Goal: Task Accomplishment & Management: Complete application form

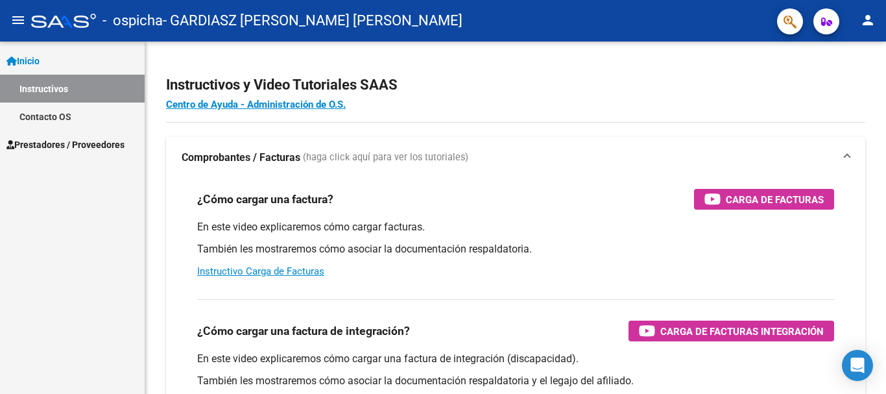
click at [55, 87] on link "Instructivos" at bounding box center [72, 89] width 145 height 28
click at [18, 19] on mat-icon "menu" at bounding box center [18, 20] width 16 height 16
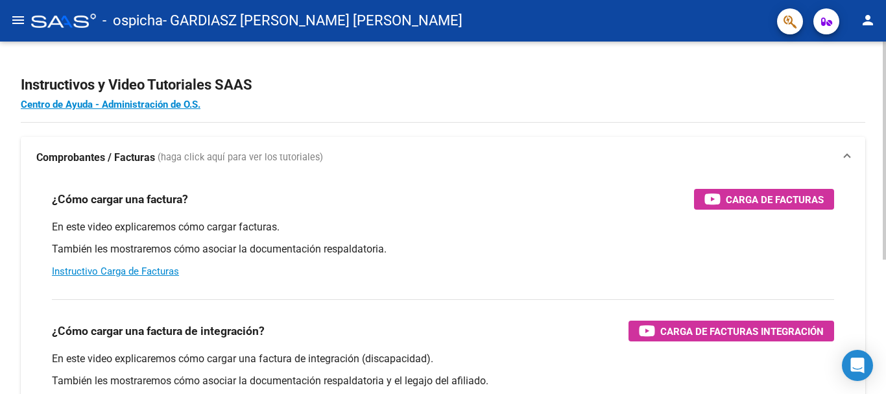
click at [138, 158] on strong "Comprobantes / Facturas" at bounding box center [95, 158] width 119 height 14
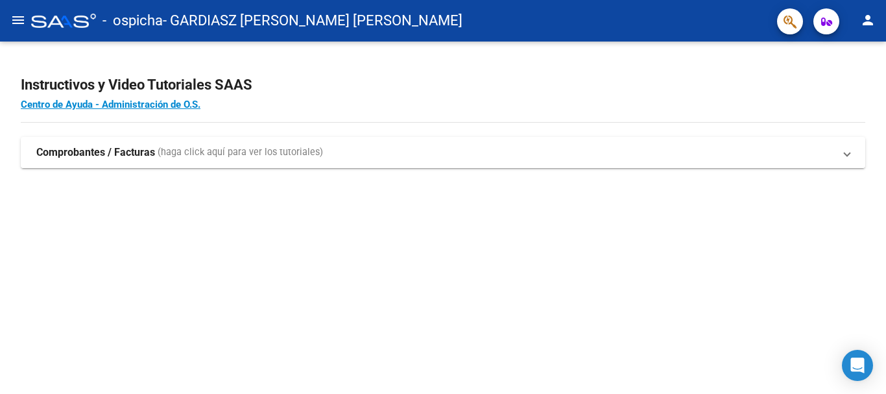
click at [81, 152] on strong "Comprobantes / Facturas" at bounding box center [95, 152] width 119 height 14
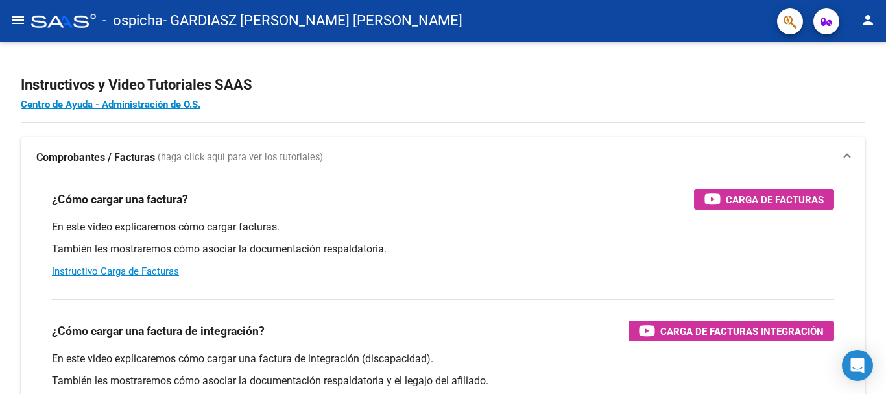
click at [864, 23] on mat-icon "person" at bounding box center [868, 20] width 16 height 16
click at [19, 20] on div at bounding box center [443, 197] width 886 height 394
click at [847, 154] on span at bounding box center [847, 158] width 5 height 14
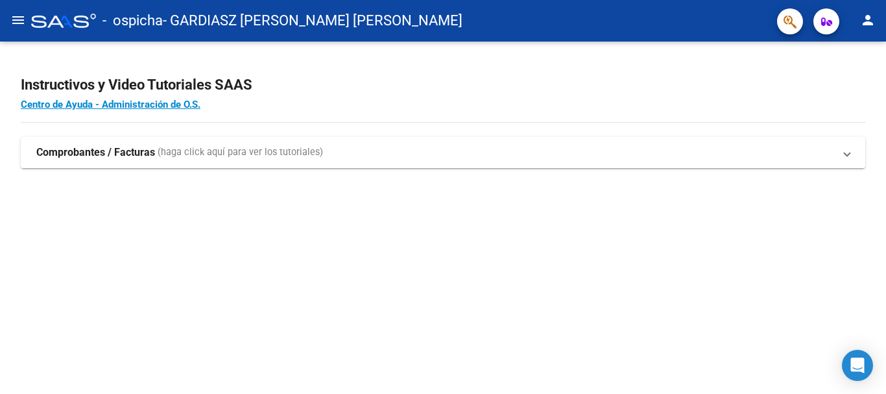
click at [256, 157] on span "(haga click aquí para ver los tutoriales)" at bounding box center [240, 152] width 165 height 14
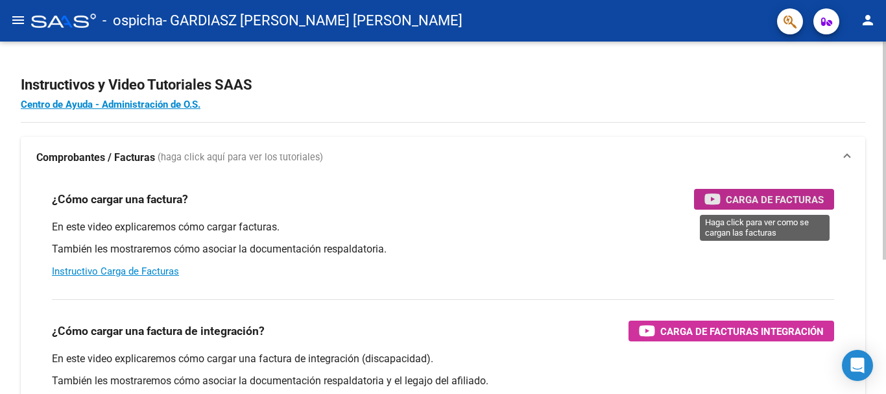
click at [801, 195] on span "Carga de Facturas" at bounding box center [775, 199] width 98 height 16
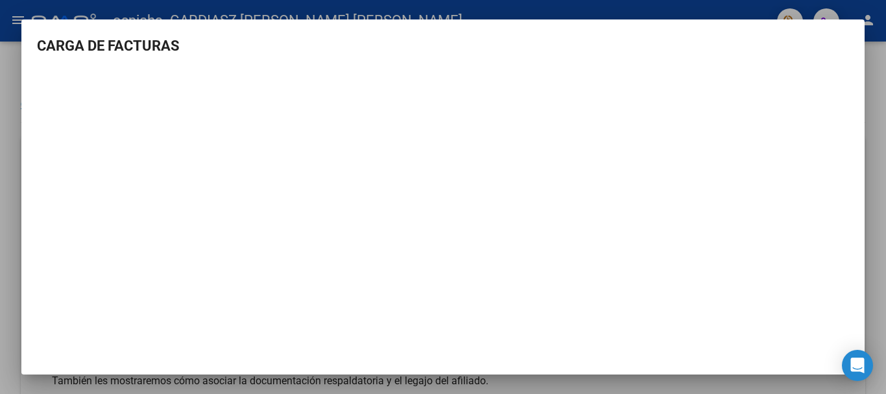
click at [731, 7] on div at bounding box center [443, 197] width 886 height 394
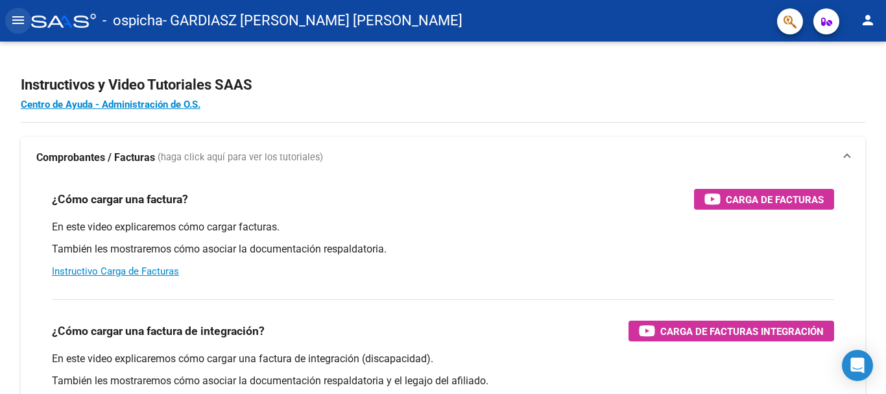
click at [20, 16] on mat-icon "menu" at bounding box center [18, 20] width 16 height 16
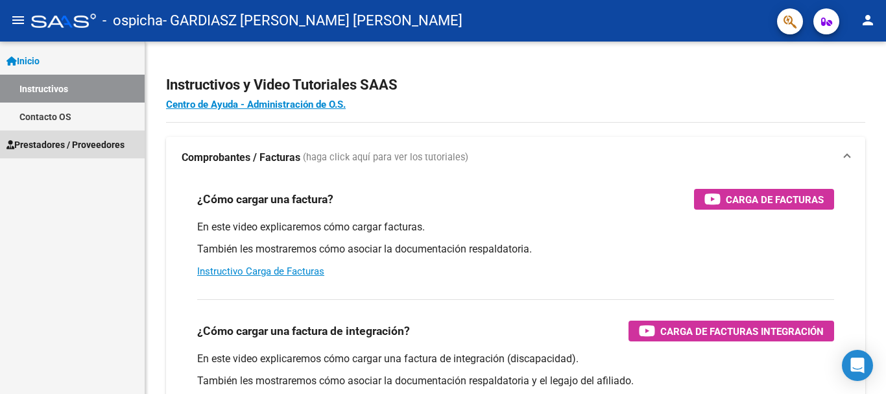
click at [43, 143] on span "Prestadores / Proveedores" at bounding box center [65, 145] width 118 height 14
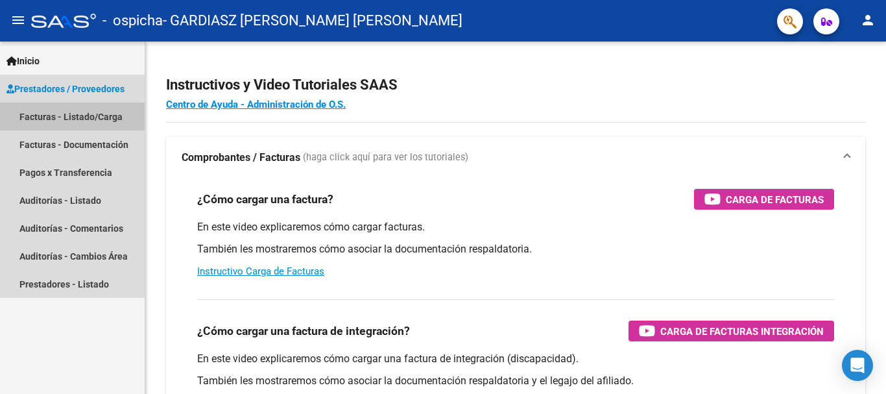
click at [30, 112] on link "Facturas - Listado/Carga" at bounding box center [72, 117] width 145 height 28
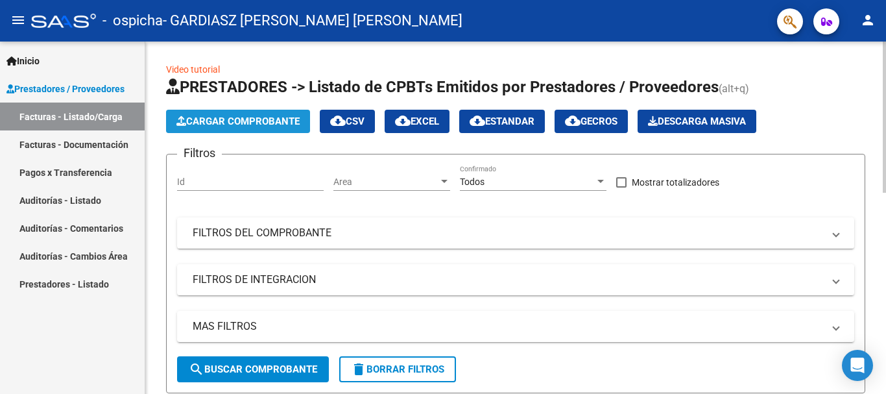
click at [234, 117] on span "Cargar Comprobante" at bounding box center [237, 121] width 123 height 12
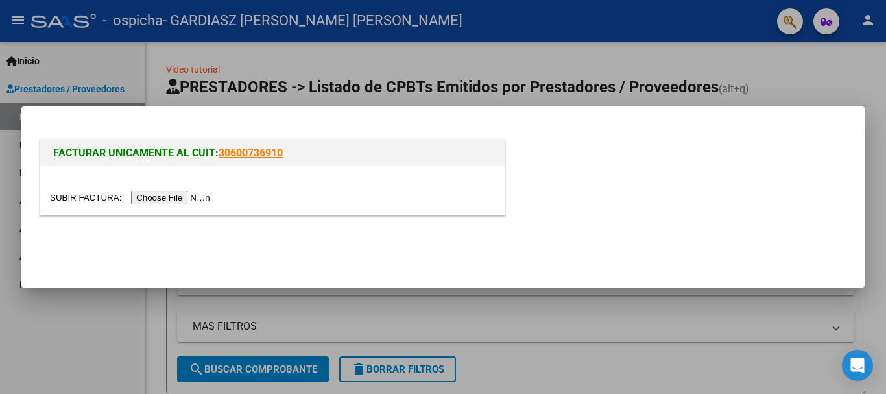
click at [176, 199] on input "file" at bounding box center [132, 198] width 164 height 14
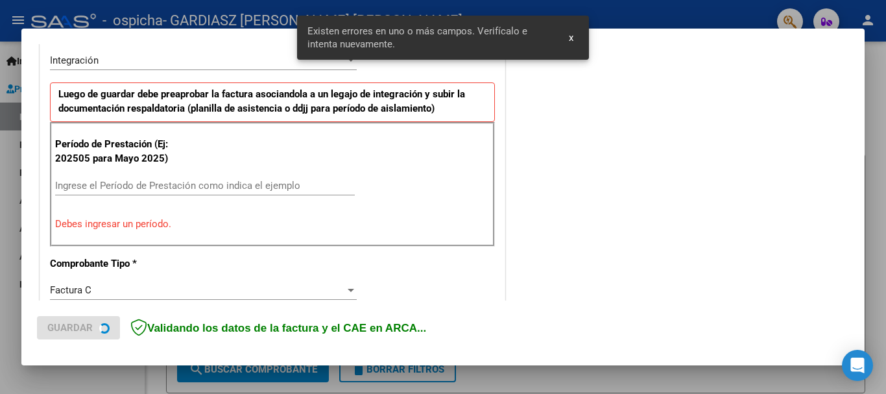
scroll to position [324, 0]
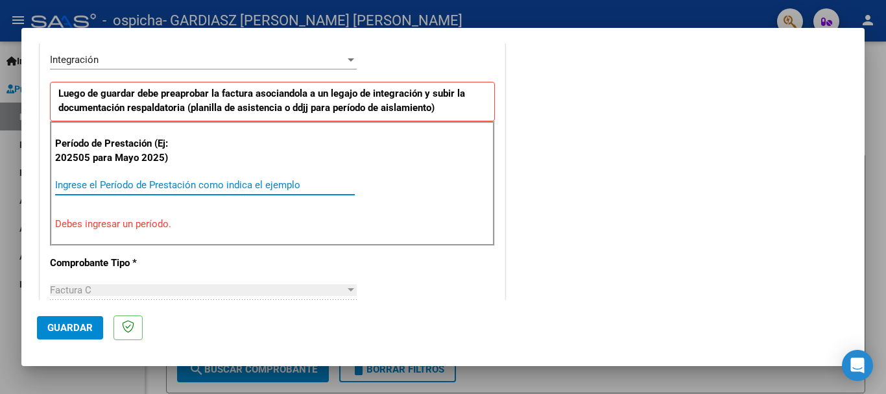
click at [251, 184] on input "Ingrese el Período de Prestación como indica el ejemplo" at bounding box center [205, 185] width 300 height 12
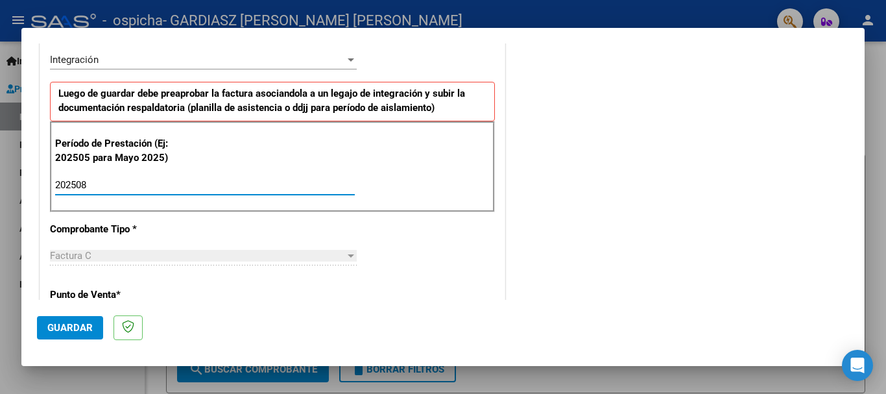
type input "202508"
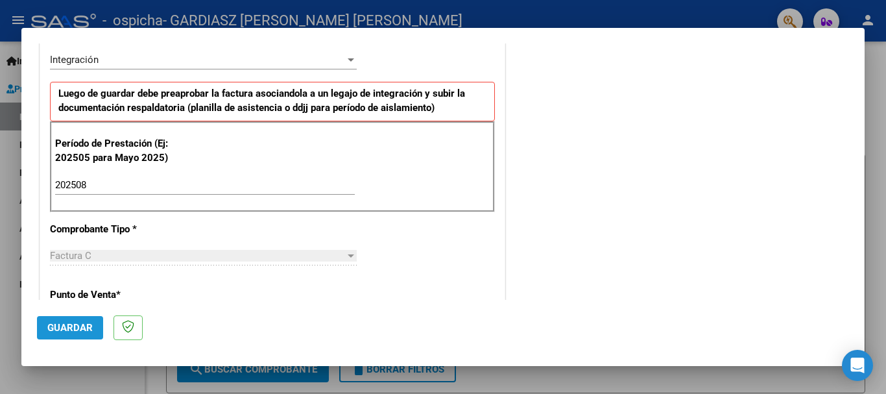
click at [70, 329] on span "Guardar" at bounding box center [69, 328] width 45 height 12
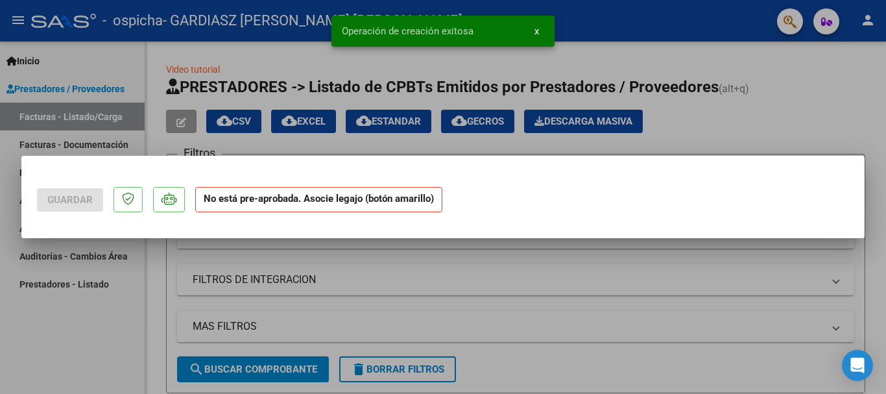
scroll to position [0, 0]
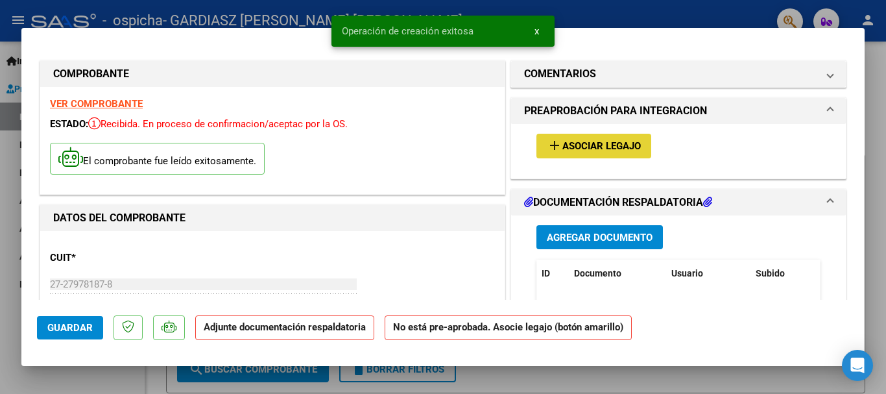
click at [625, 147] on span "Asociar Legajo" at bounding box center [602, 147] width 79 height 12
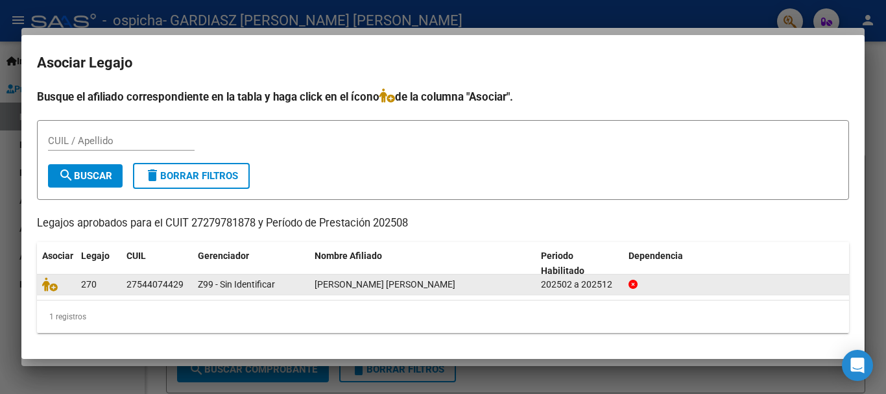
click at [346, 282] on span "[PERSON_NAME] [PERSON_NAME]" at bounding box center [385, 284] width 141 height 10
click at [49, 285] on icon at bounding box center [50, 284] width 16 height 14
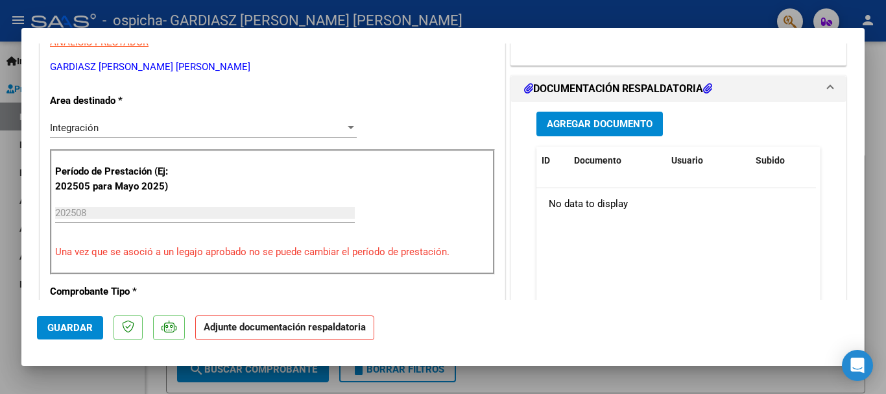
scroll to position [260, 0]
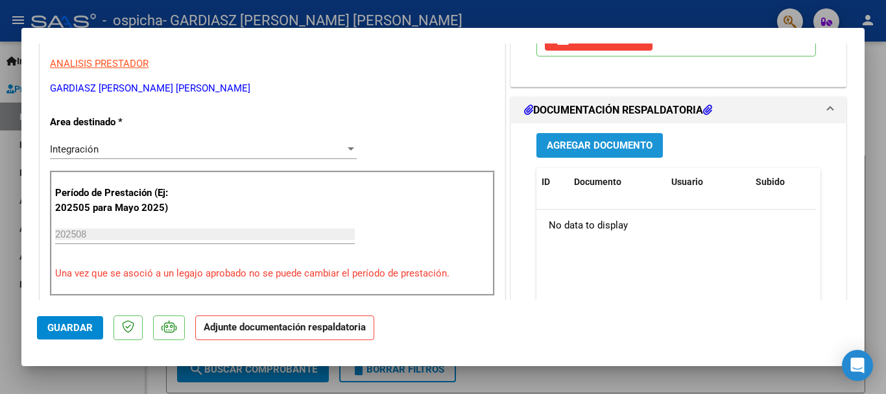
click at [625, 152] on span "Agregar Documento" at bounding box center [600, 146] width 106 height 12
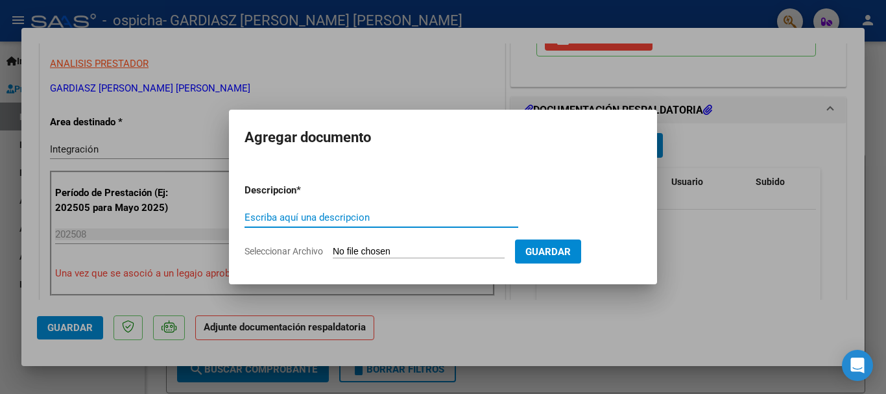
click at [324, 216] on input "Escriba aquí una descripcion" at bounding box center [382, 218] width 274 height 12
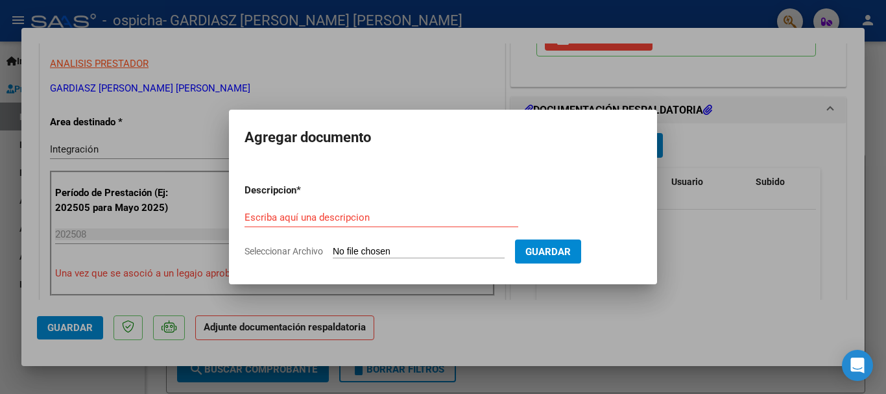
click at [341, 254] on input "Seleccionar Archivo" at bounding box center [419, 252] width 172 height 12
type input "C:\fakepath\AGOSTO 2025 [PERSON_NAME] .pdf"
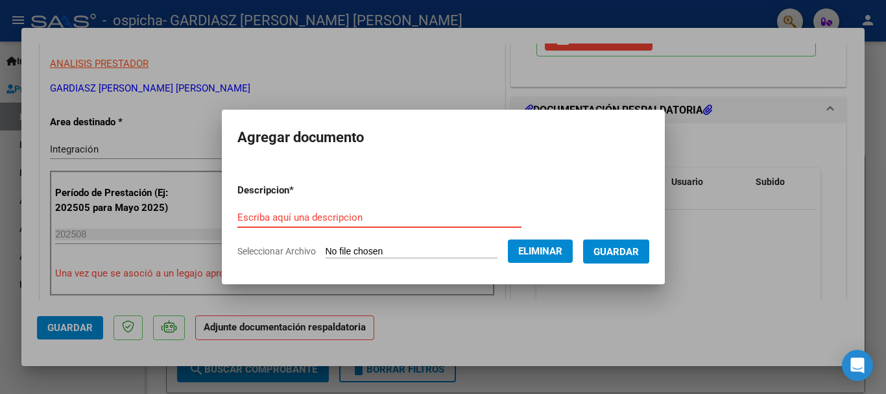
click at [384, 218] on input "Escriba aquí una descripcion" at bounding box center [379, 218] width 284 height 12
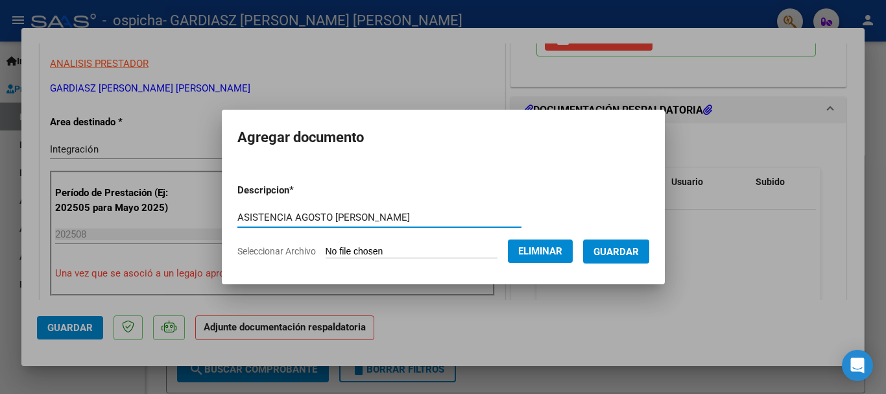
type input "ASISTENCIA AGOSTO [PERSON_NAME]"
click at [540, 256] on span "Eliminar" at bounding box center [540, 251] width 44 height 12
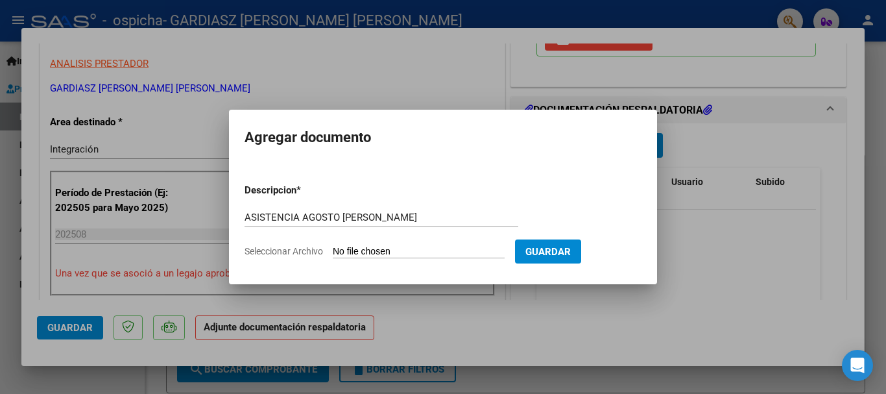
click at [307, 248] on span "Seleccionar Archivo" at bounding box center [284, 251] width 79 height 10
click at [333, 248] on input "Seleccionar Archivo" at bounding box center [419, 252] width 172 height 12
type input "C:\fakepath\AGOSTO 2025 [PERSON_NAME] .pdf"
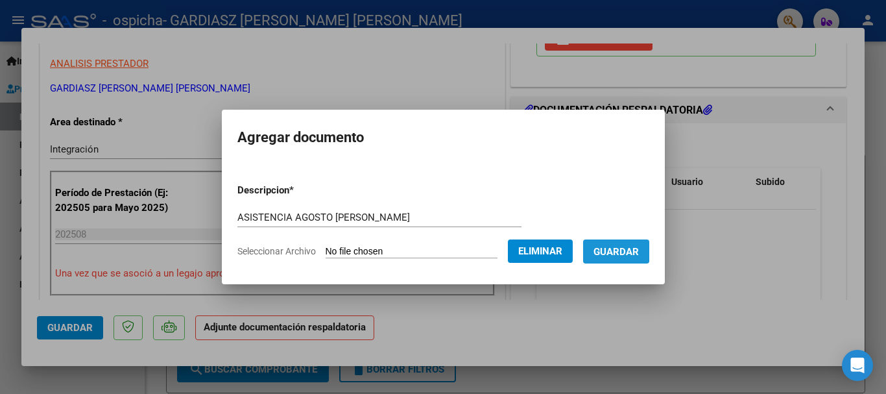
click at [626, 250] on span "Guardar" at bounding box center [616, 252] width 45 height 12
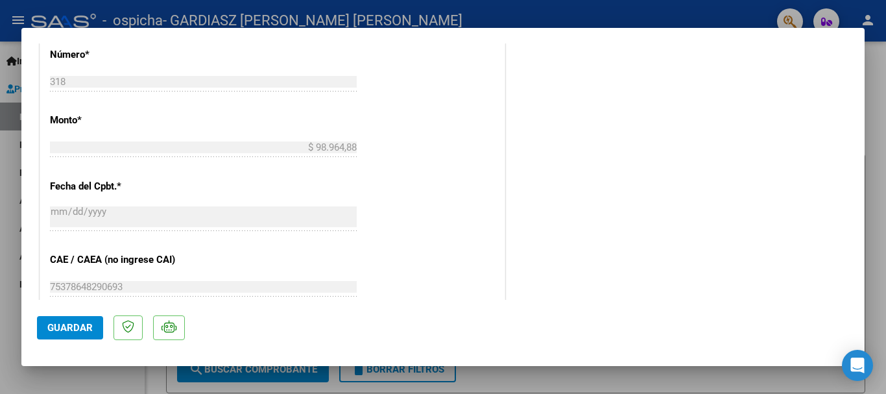
scroll to position [905, 0]
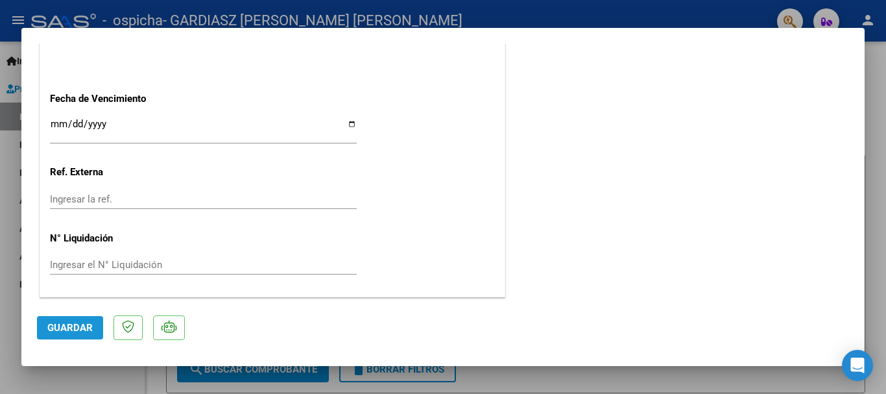
click at [60, 330] on span "Guardar" at bounding box center [69, 328] width 45 height 12
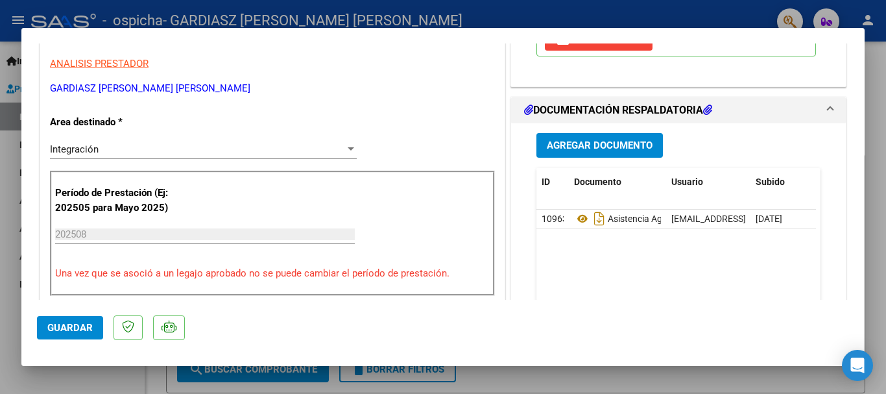
scroll to position [0, 0]
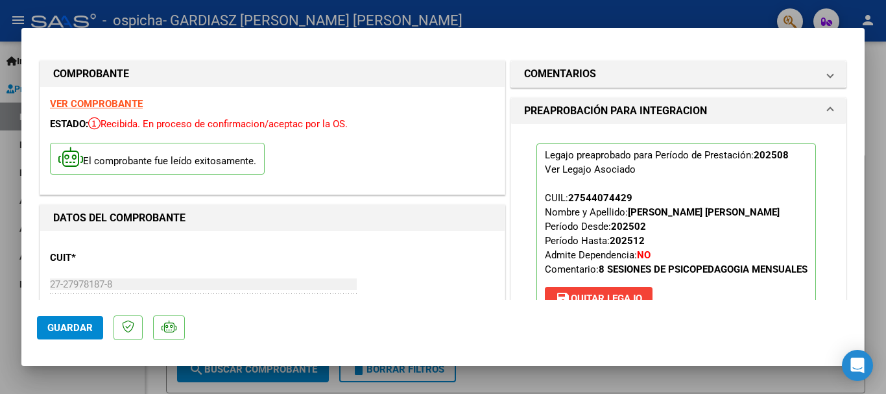
click at [58, 324] on span "Guardar" at bounding box center [69, 328] width 45 height 12
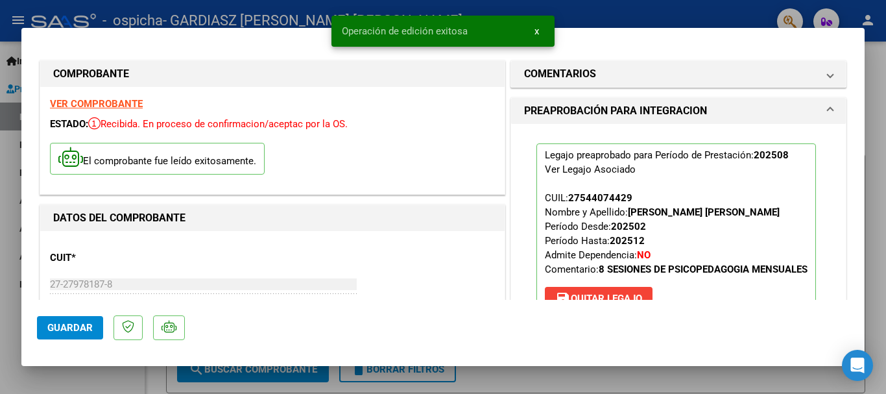
click at [633, 6] on div at bounding box center [443, 197] width 886 height 394
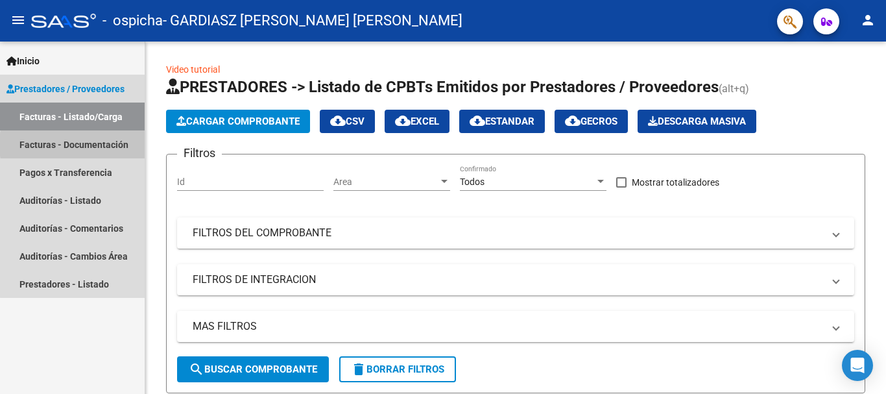
click at [105, 145] on link "Facturas - Documentación" at bounding box center [72, 144] width 145 height 28
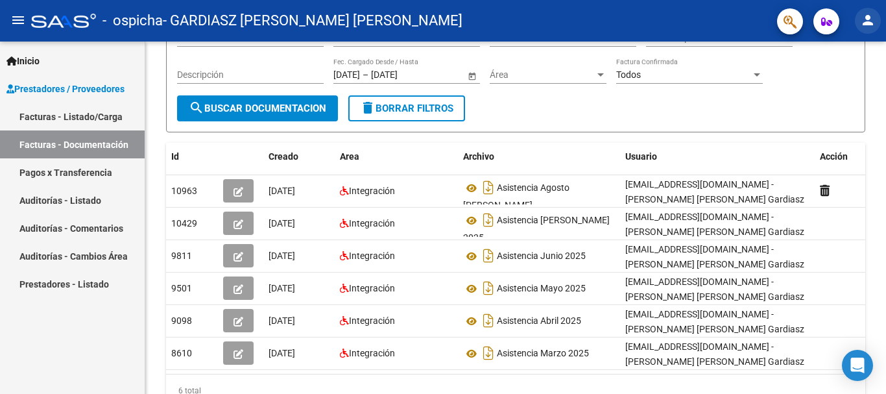
click at [865, 18] on mat-icon "person" at bounding box center [868, 20] width 16 height 16
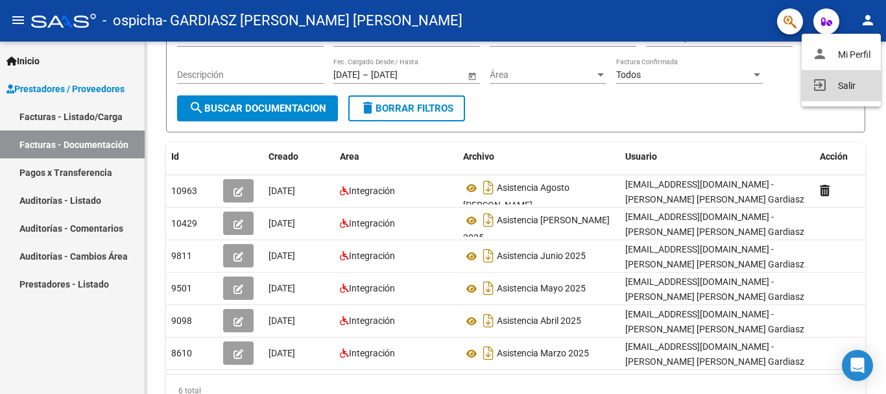
click at [841, 84] on button "exit_to_app Salir" at bounding box center [841, 85] width 79 height 31
